Goal: Task Accomplishment & Management: Use online tool/utility

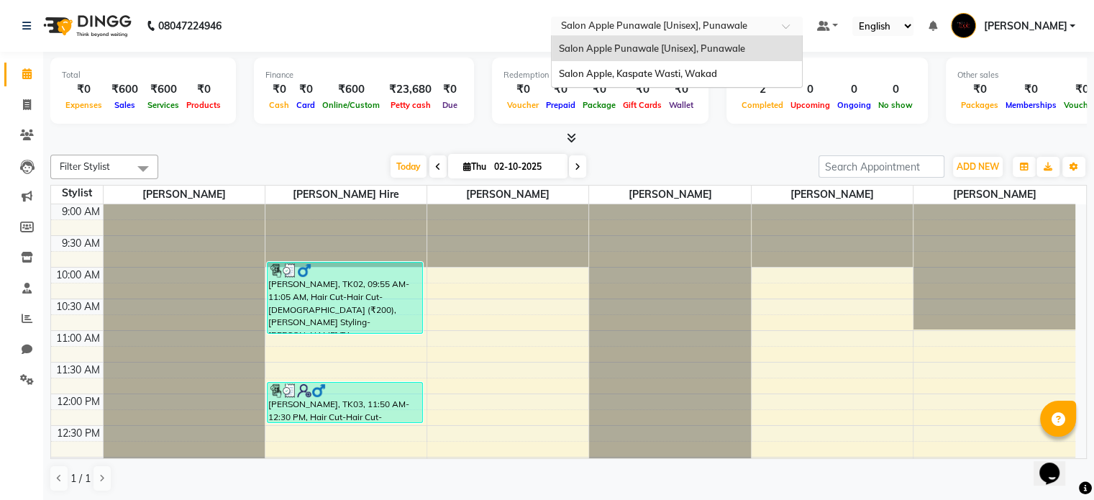
click at [680, 19] on div "× Salon Apple Punawale [Unisex], Punawale" at bounding box center [654, 26] width 186 height 14
click at [674, 76] on span "Salon Apple, Kaspate Wasti, Wakad" at bounding box center [638, 74] width 158 height 12
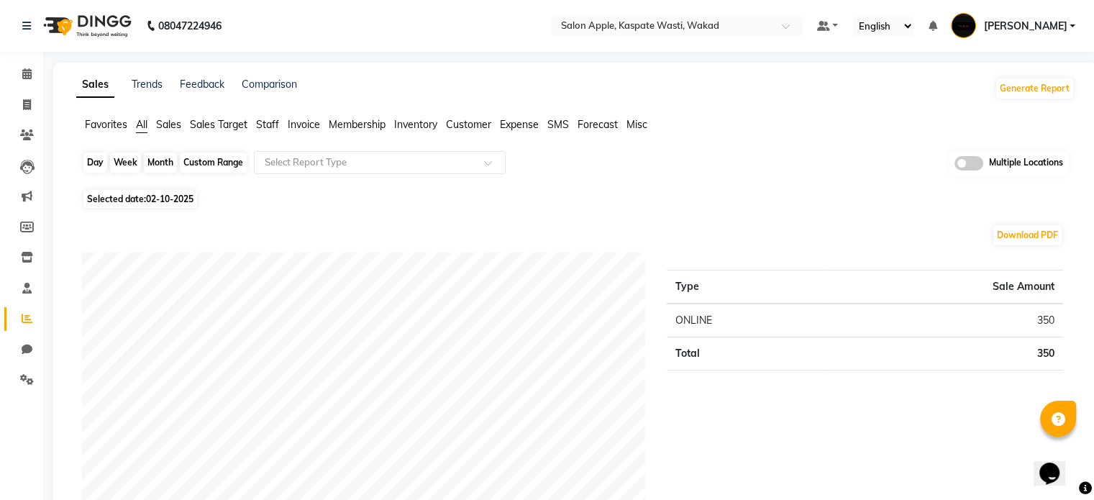
click at [158, 166] on div "Month" at bounding box center [160, 162] width 33 height 20
select select "10"
select select "2025"
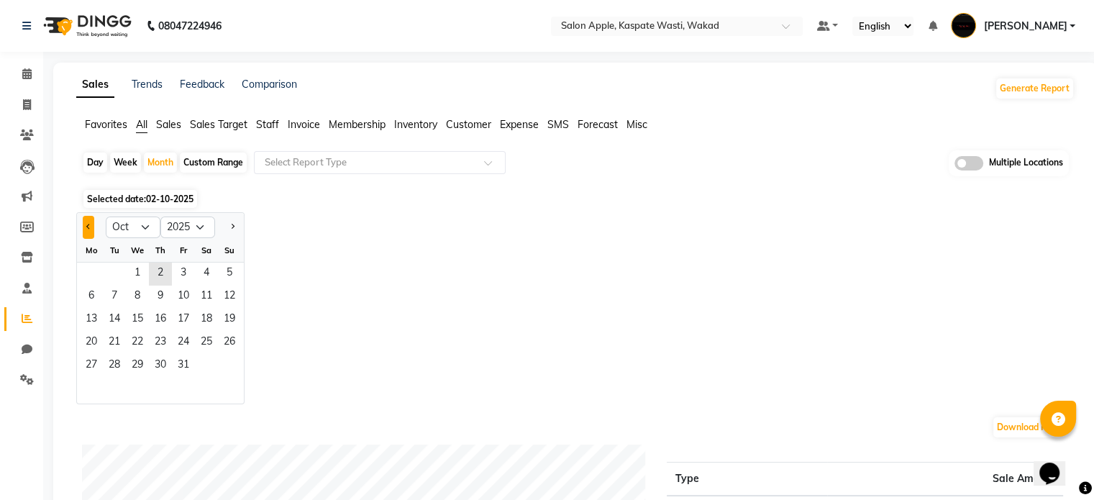
click at [86, 232] on button "Previous month" at bounding box center [89, 227] width 12 height 23
select select "9"
click at [88, 271] on span "1" at bounding box center [91, 273] width 23 height 23
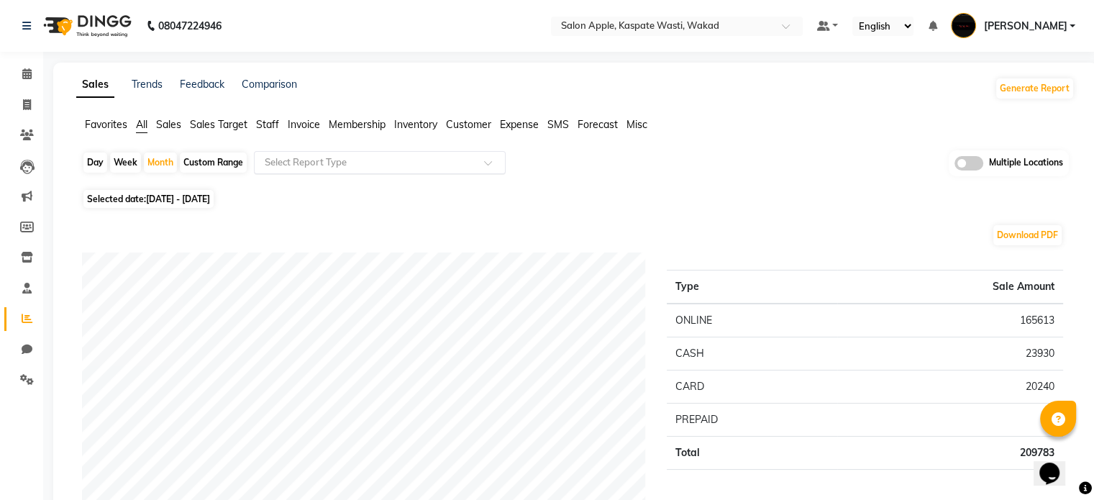
click at [447, 168] on input "text" at bounding box center [365, 162] width 207 height 14
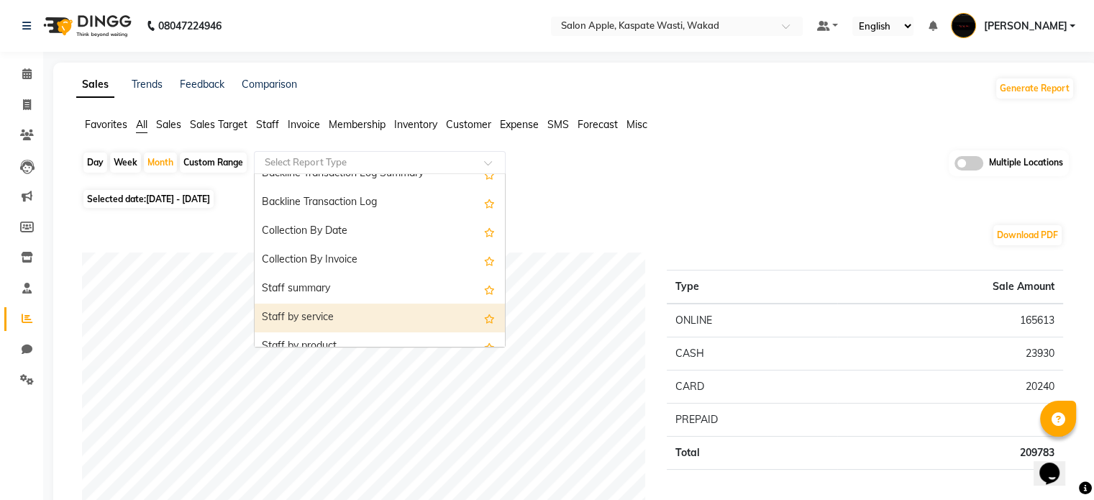
scroll to position [431, 0]
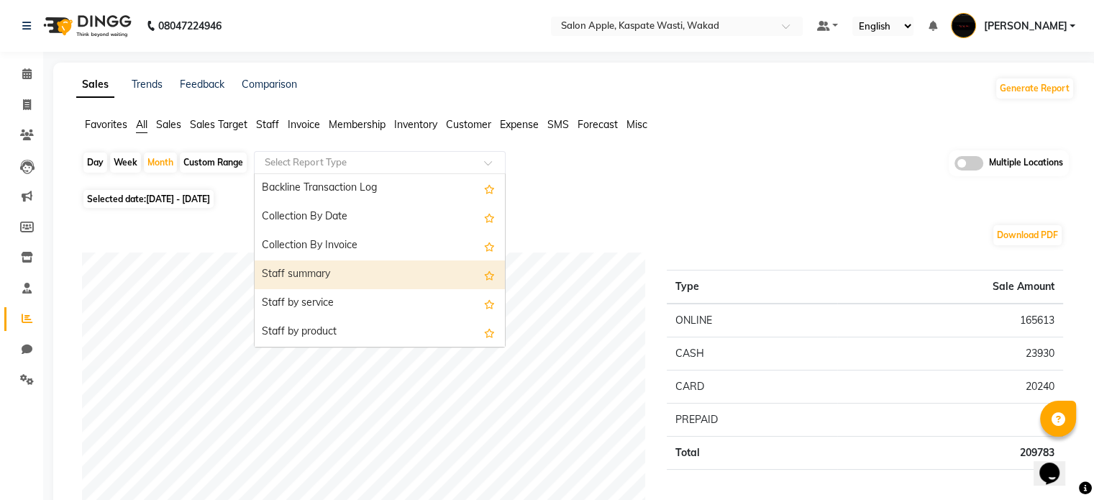
click at [331, 265] on div "Staff summary" at bounding box center [380, 274] width 250 height 29
select select "full_report"
select select "csv"
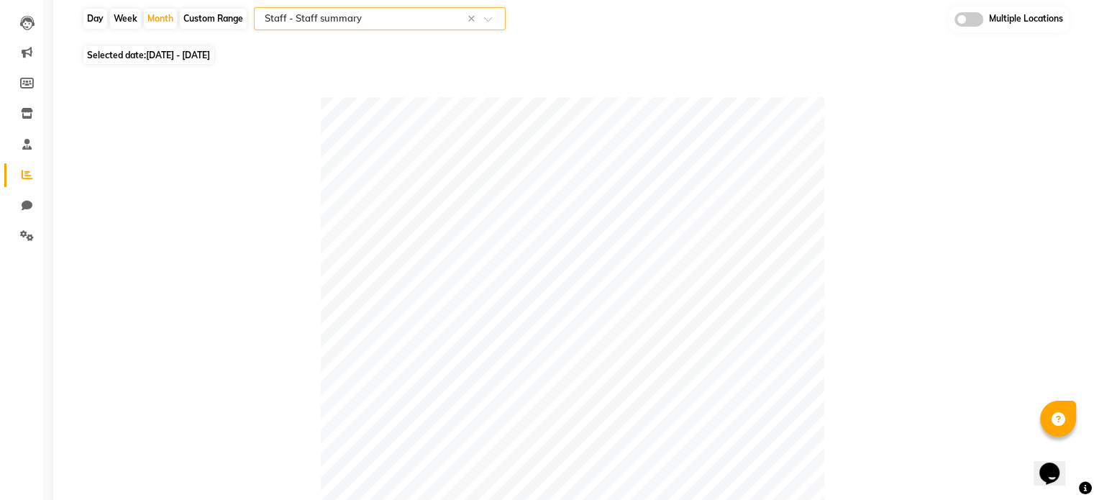
scroll to position [0, 0]
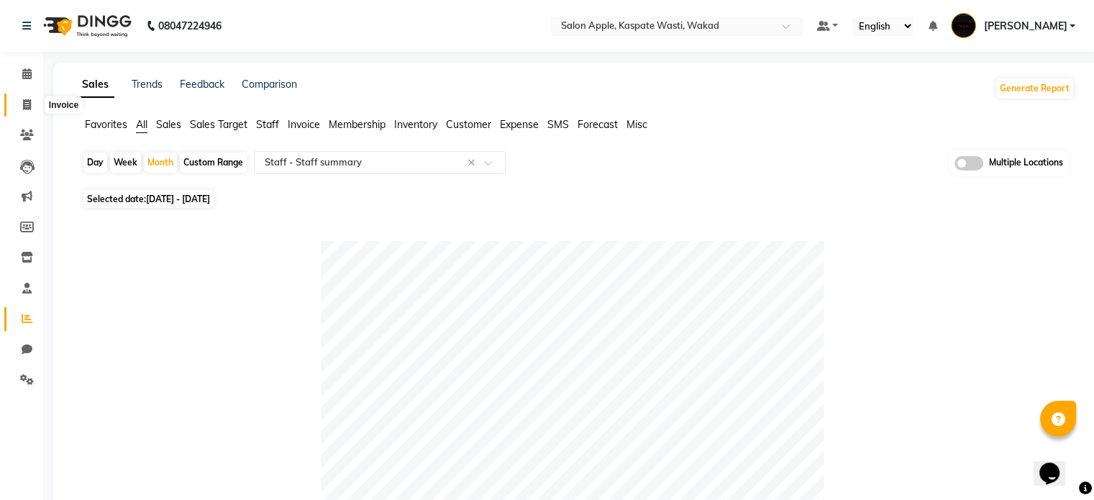
click at [17, 103] on span at bounding box center [26, 105] width 25 height 17
select select "7956"
select select "service"
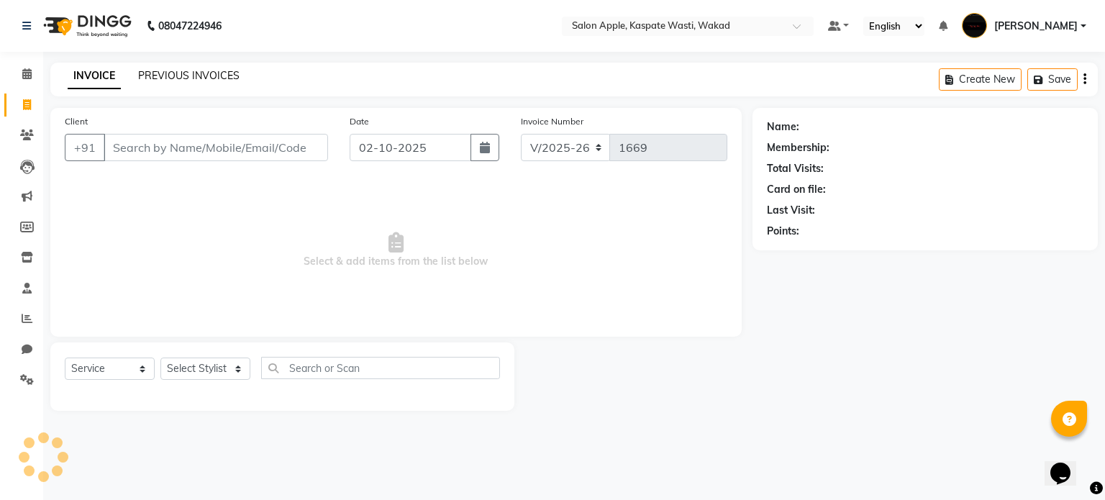
click at [209, 79] on link "PREVIOUS INVOICES" at bounding box center [188, 75] width 101 height 13
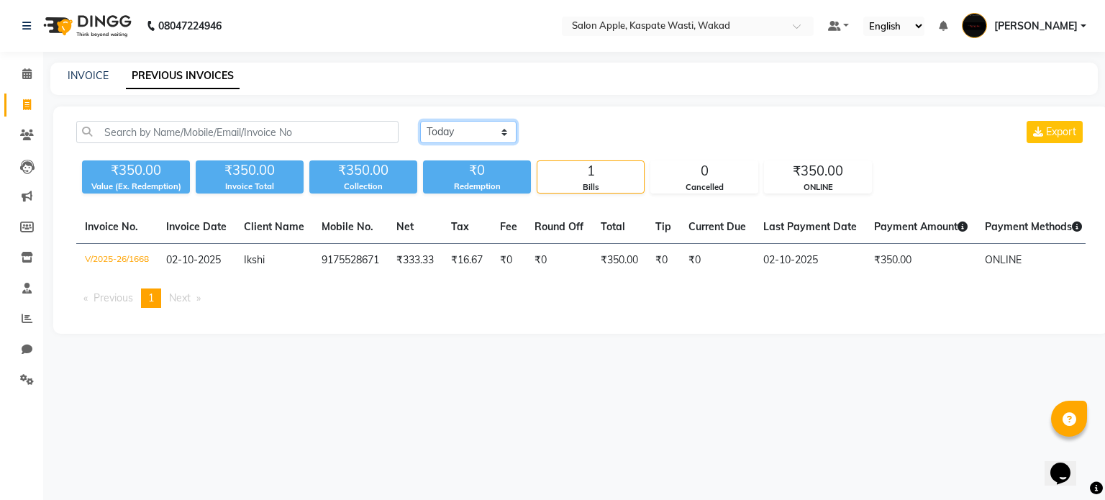
drag, startPoint x: 428, startPoint y: 134, endPoint x: 441, endPoint y: 141, distance: 14.5
click at [428, 134] on select "Today Yesterday Custom Range" at bounding box center [468, 132] width 96 height 22
select select "yesterday"
click at [420, 121] on select "Today Yesterday Custom Range" at bounding box center [468, 132] width 96 height 22
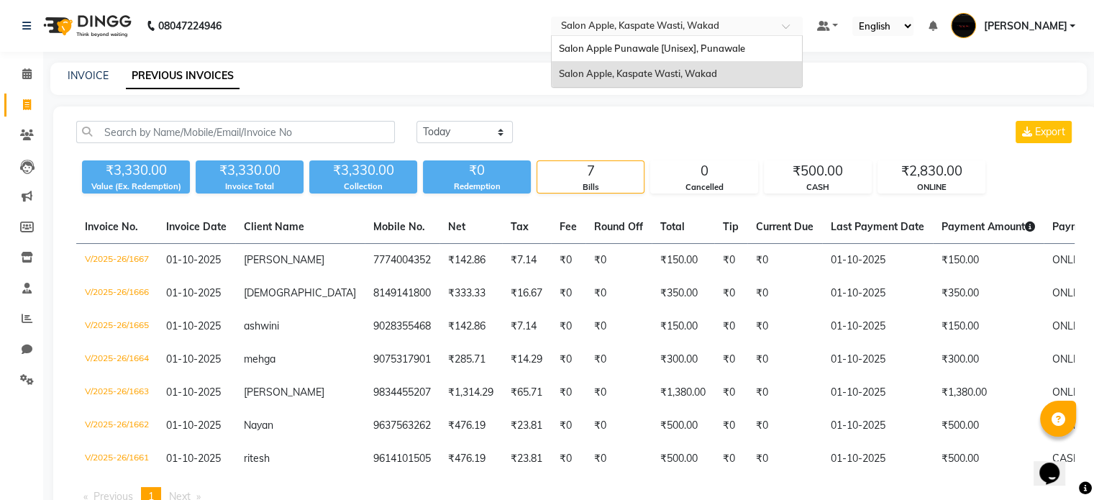
click at [679, 17] on div "Select Location × Salon Apple, Kaspate Wasti, Wakad" at bounding box center [677, 26] width 252 height 19
click at [683, 47] on span "Salon Apple Punawale [Unisex], Punawale" at bounding box center [652, 48] width 186 height 12
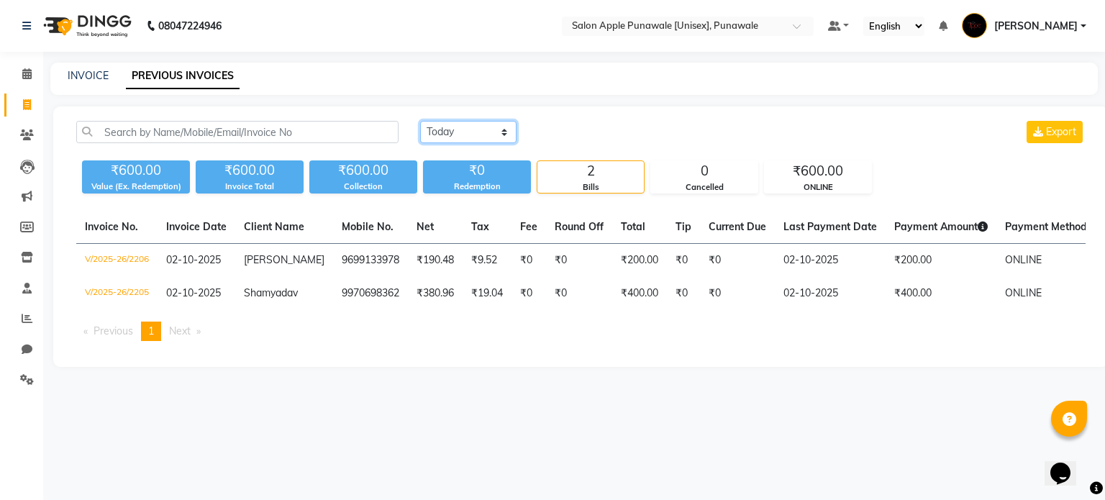
drag, startPoint x: 454, startPoint y: 133, endPoint x: 454, endPoint y: 141, distance: 7.9
click at [454, 133] on select "[DATE] [DATE] Custom Range" at bounding box center [468, 132] width 96 height 22
select select "[DATE]"
click at [420, 121] on select "[DATE] [DATE] Custom Range" at bounding box center [468, 132] width 96 height 22
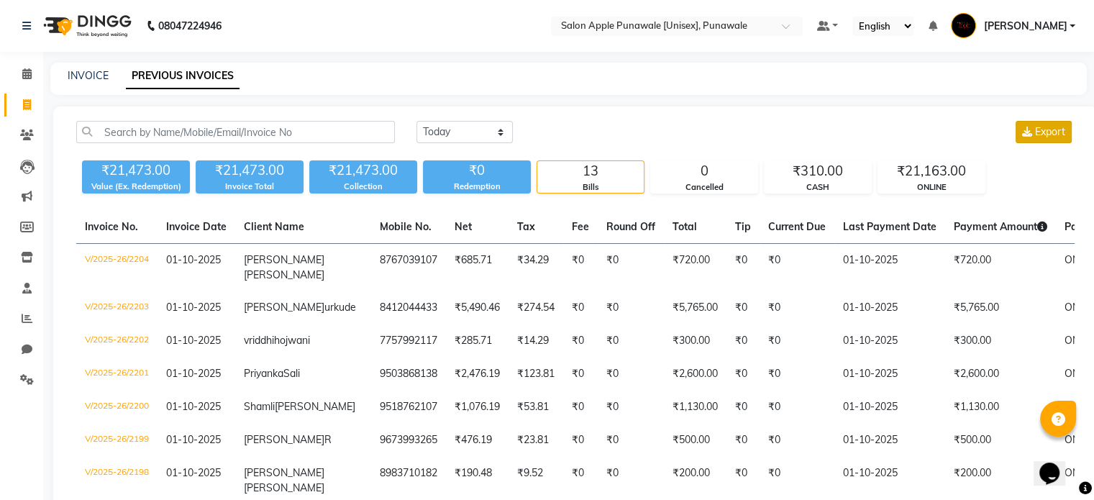
click at [1037, 135] on span "Export" at bounding box center [1050, 131] width 30 height 13
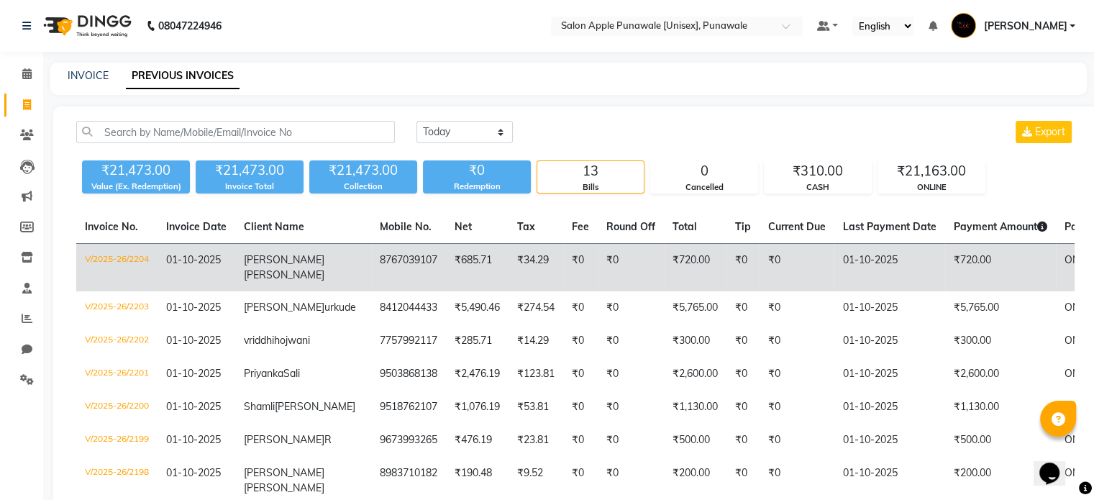
click at [371, 260] on td "8767039107" at bounding box center [408, 268] width 75 height 48
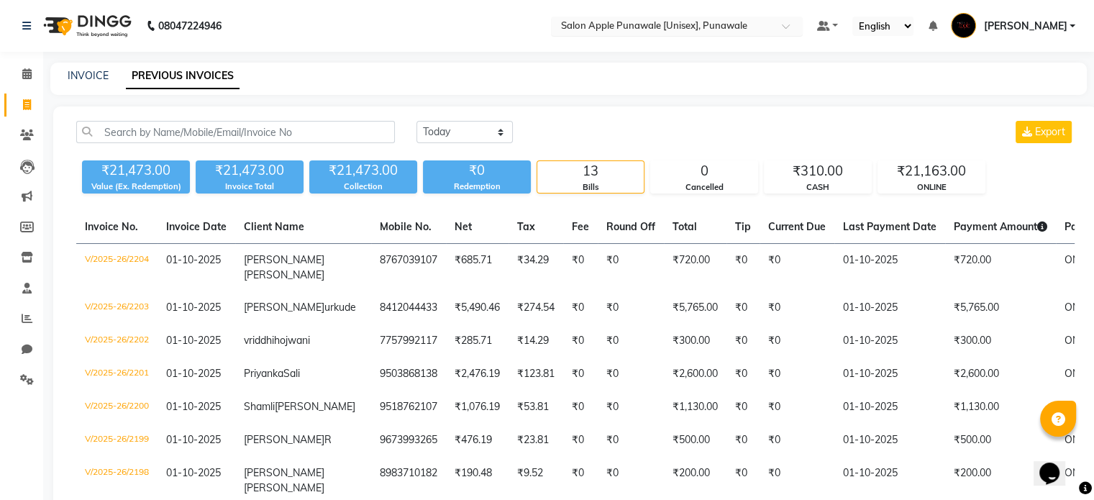
click at [688, 20] on input "text" at bounding box center [662, 27] width 209 height 14
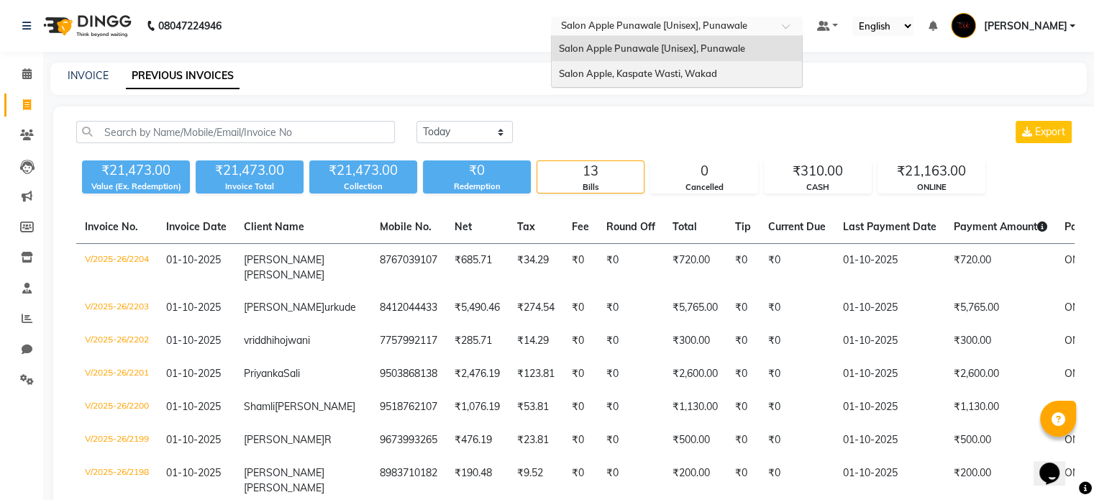
click at [693, 68] on span "Salon Apple, Kaspate Wasti, Wakad" at bounding box center [638, 74] width 158 height 12
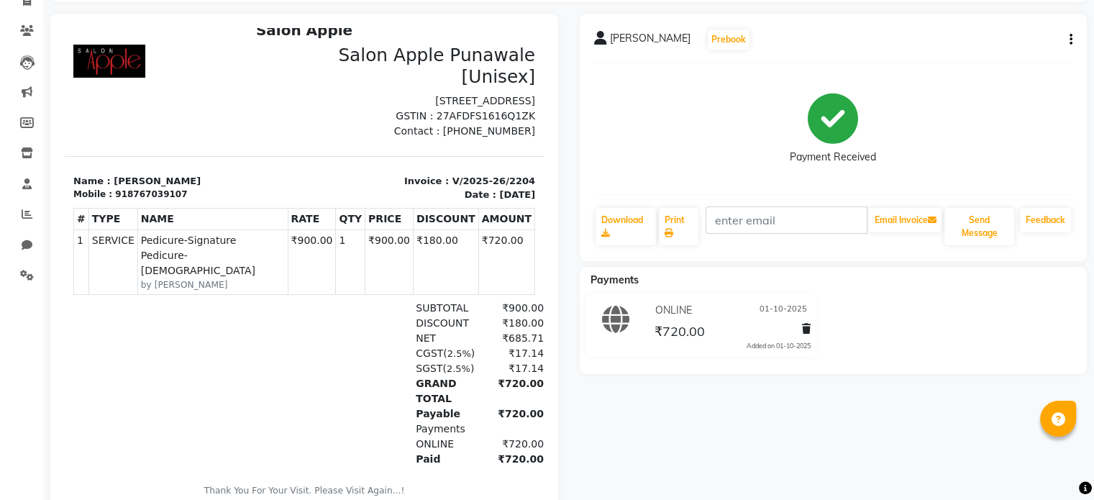
scroll to position [144, 0]
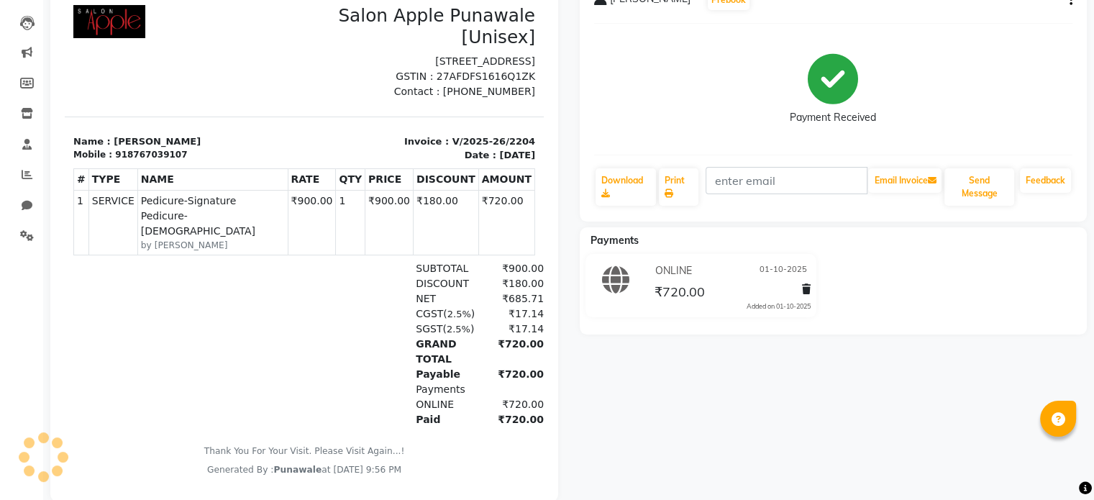
click at [221, 367] on div "Payable ₹720.00" at bounding box center [381, 374] width 325 height 15
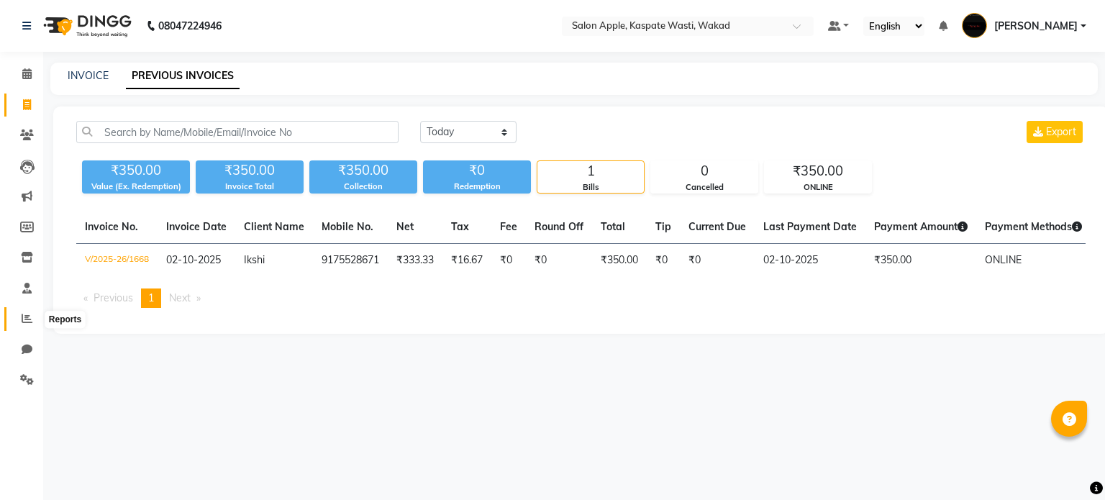
click at [22, 327] on span at bounding box center [26, 319] width 25 height 17
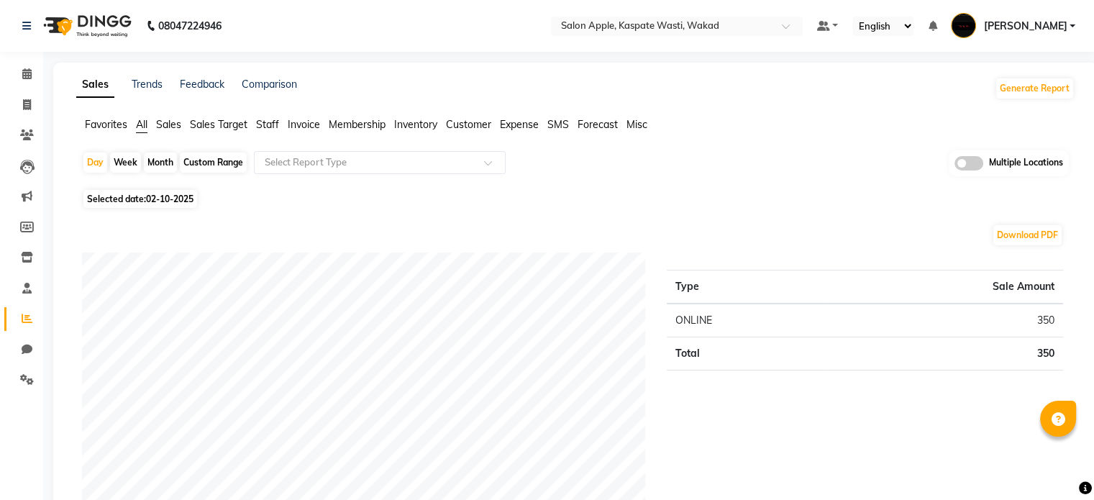
click at [155, 160] on div "Month" at bounding box center [160, 162] width 33 height 20
select select "10"
select select "2025"
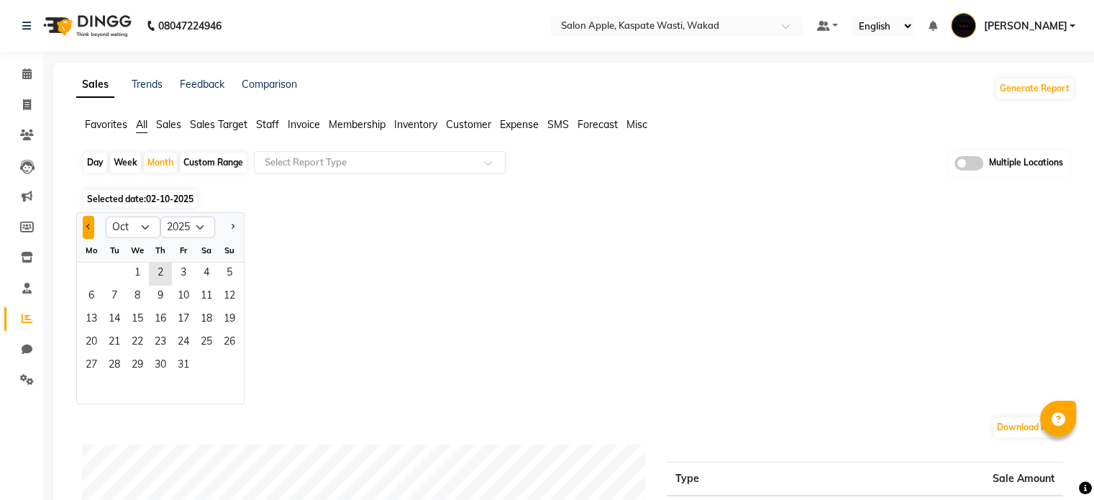
click at [85, 227] on button "Previous month" at bounding box center [89, 227] width 12 height 23
select select "9"
click at [94, 272] on span "1" at bounding box center [91, 273] width 23 height 23
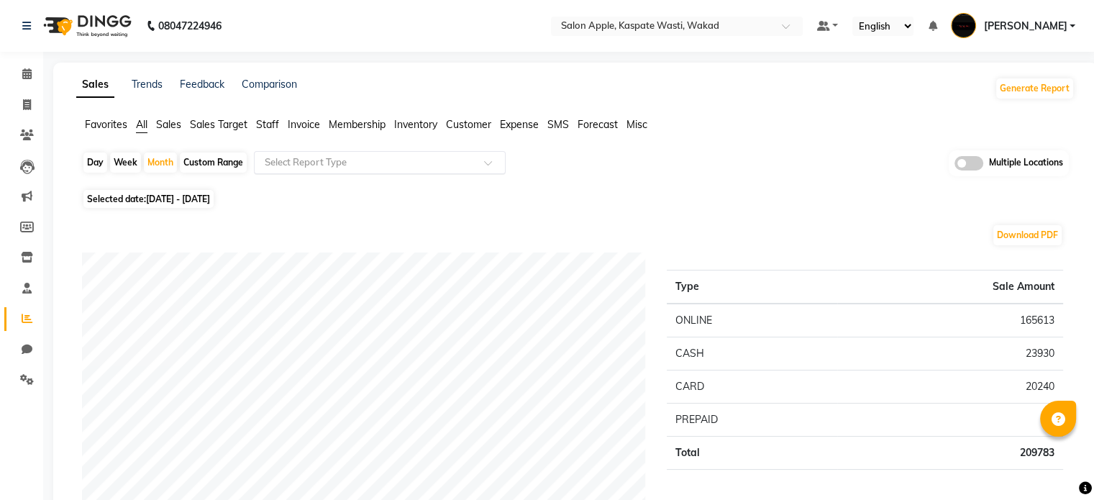
click at [440, 159] on input "text" at bounding box center [365, 162] width 207 height 14
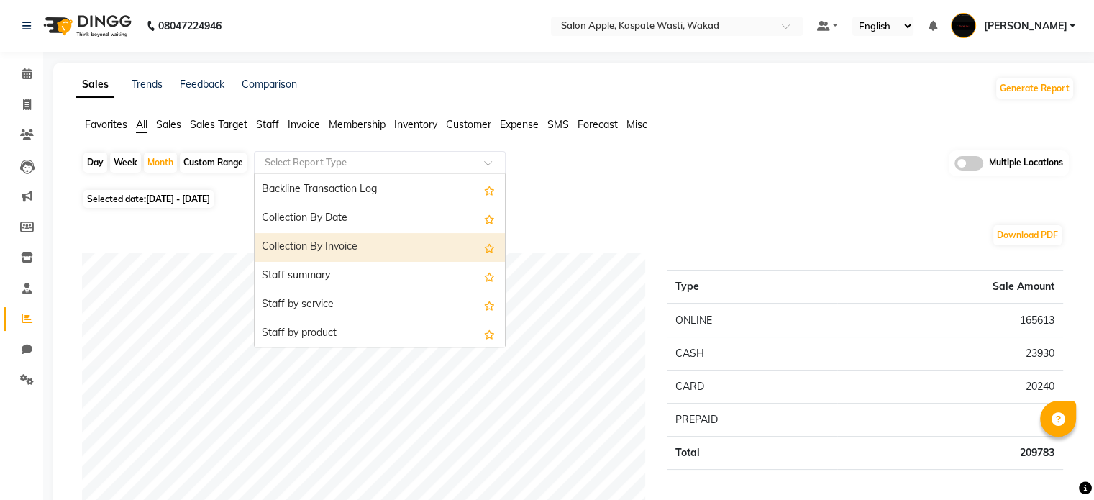
scroll to position [431, 0]
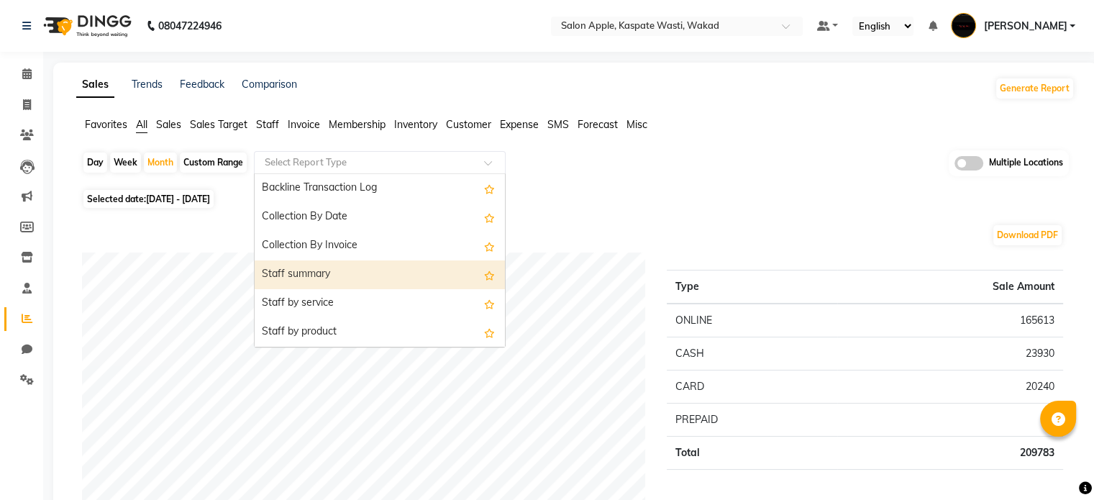
click at [329, 273] on div "Staff summary" at bounding box center [380, 274] width 250 height 29
select select "full_report"
select select "csv"
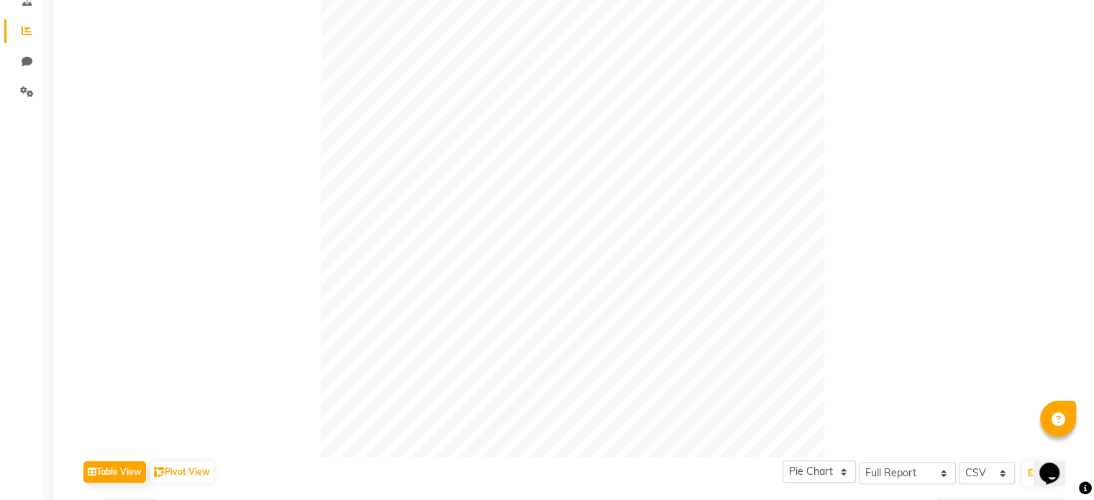
scroll to position [0, 0]
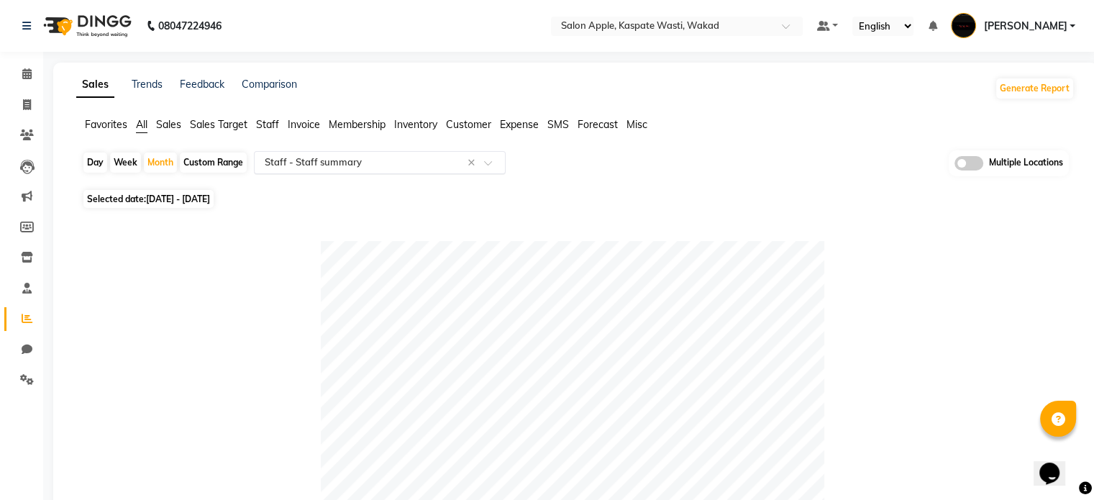
drag, startPoint x: 485, startPoint y: 160, endPoint x: 464, endPoint y: 165, distance: 21.3
click at [485, 160] on span at bounding box center [493, 167] width 18 height 14
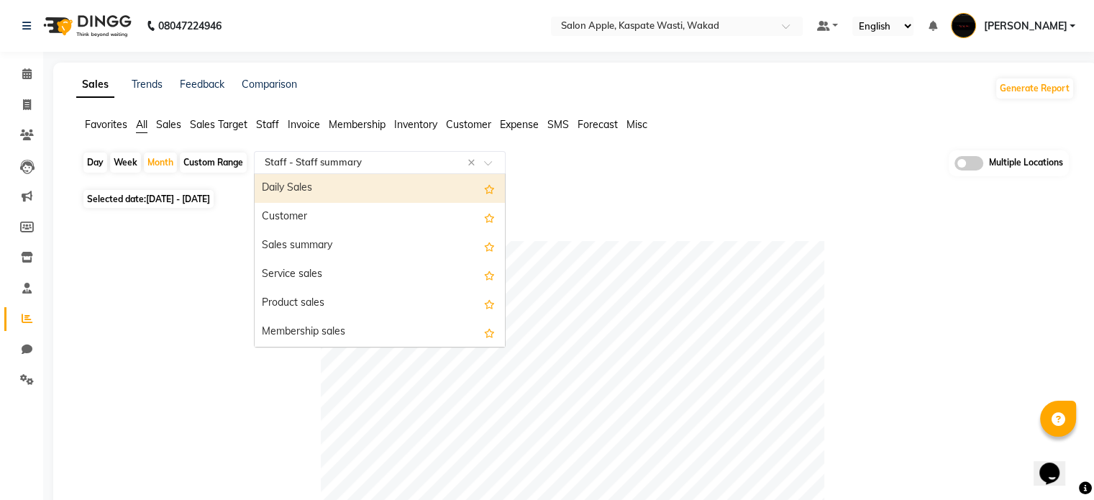
click at [339, 198] on div "Daily Sales" at bounding box center [380, 188] width 250 height 29
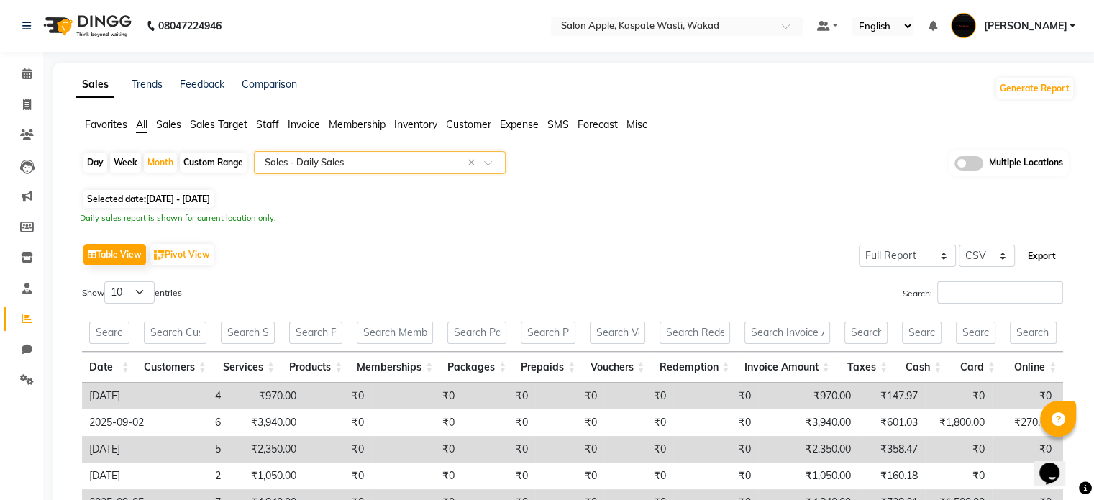
click at [1036, 254] on button "Export" at bounding box center [1042, 256] width 40 height 24
click at [328, 224] on div "Day Week Month Custom Range Select Report Type × Sales - Daily Sales × Multiple…" at bounding box center [575, 435] width 998 height 571
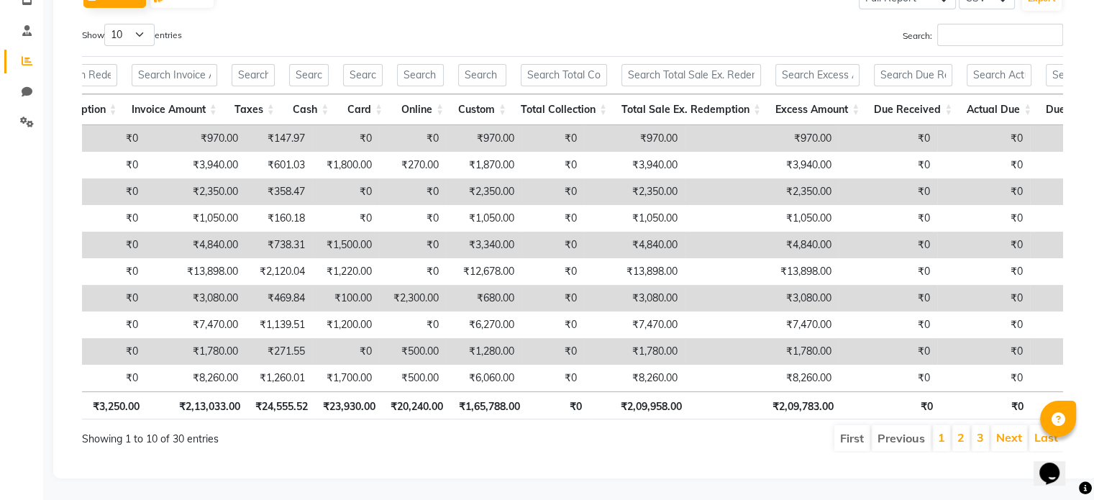
scroll to position [0, 613]
